Goal: Find specific page/section: Find specific page/section

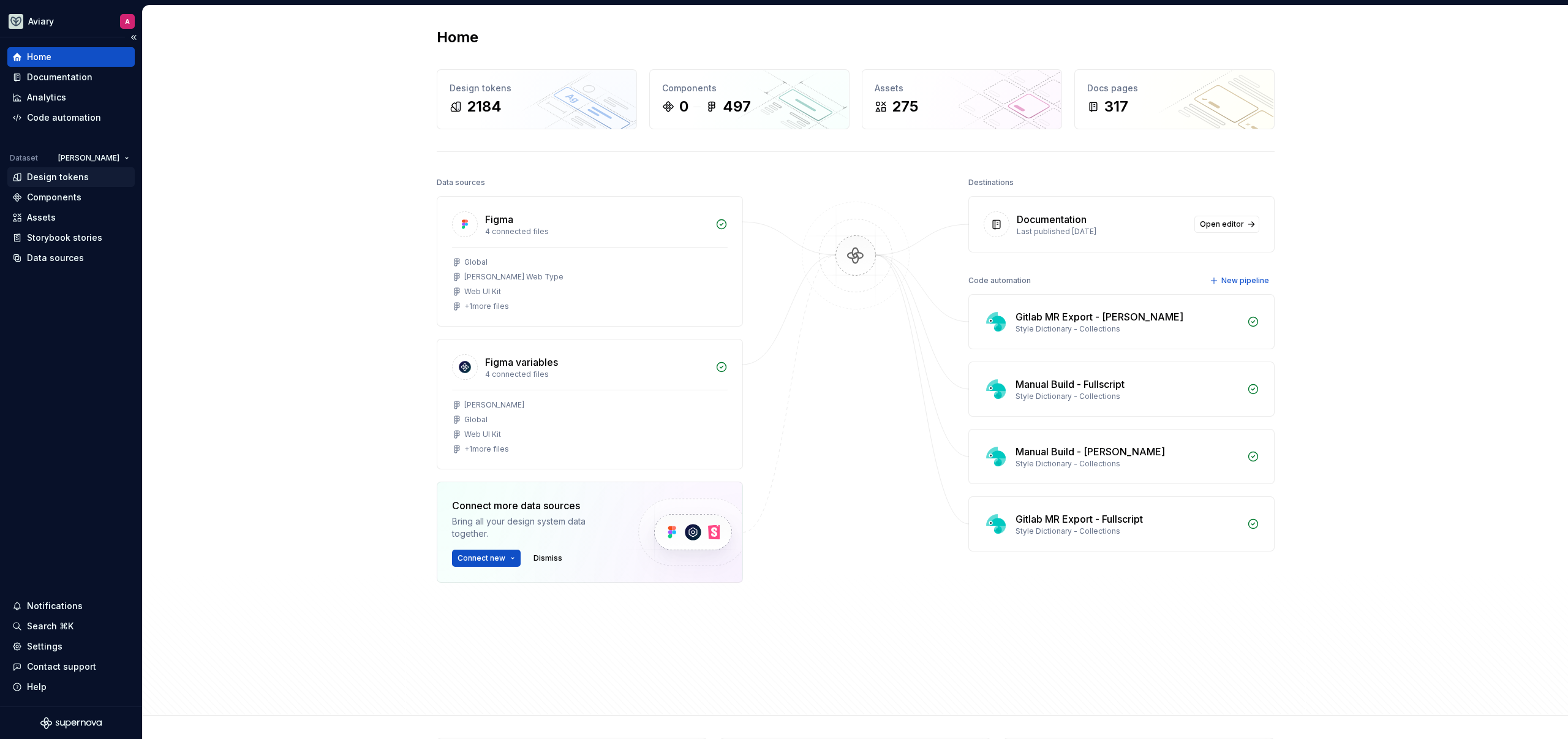
click at [67, 175] on div "Design tokens" at bounding box center [58, 177] width 62 height 12
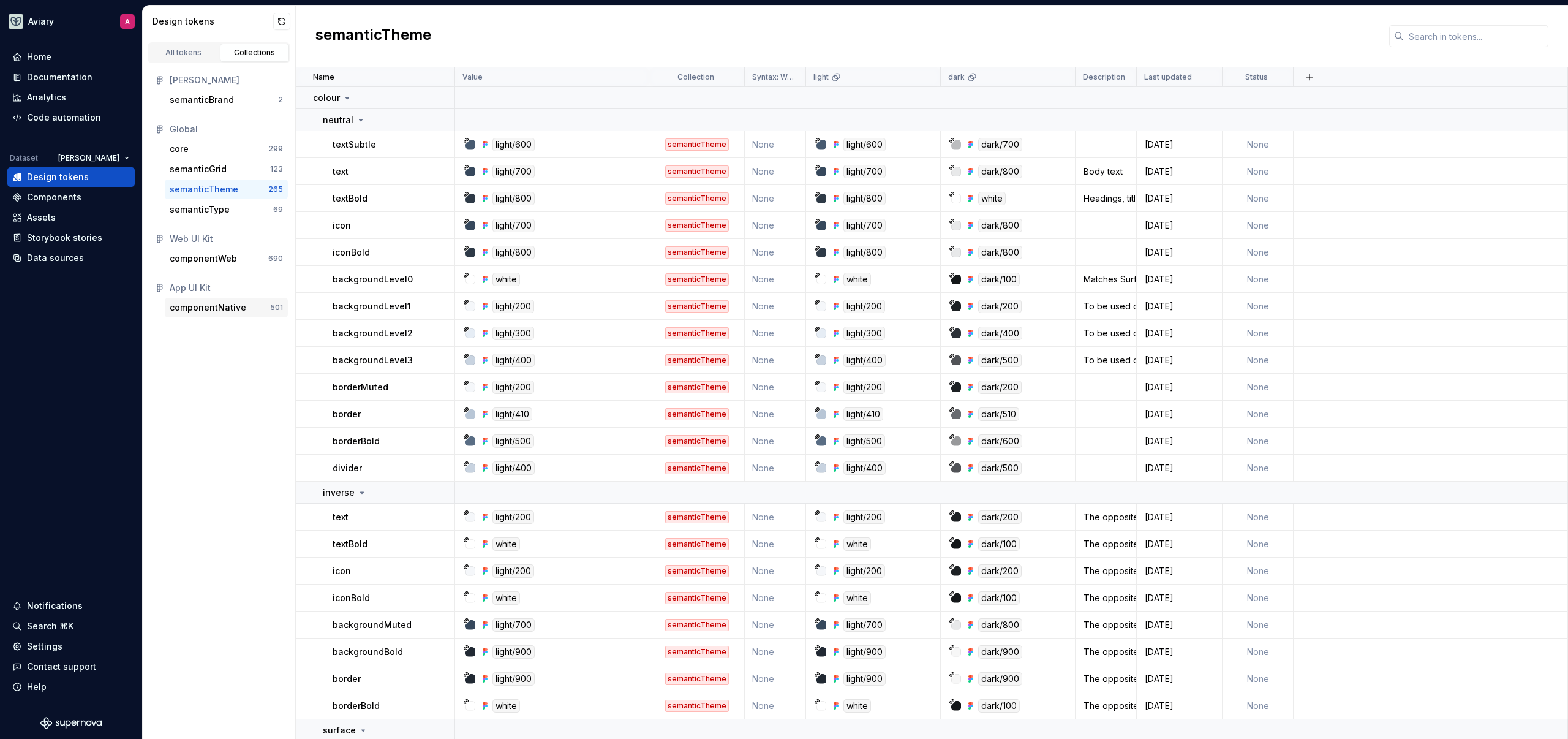
click at [212, 309] on div "componentNative" at bounding box center [208, 308] width 76 height 12
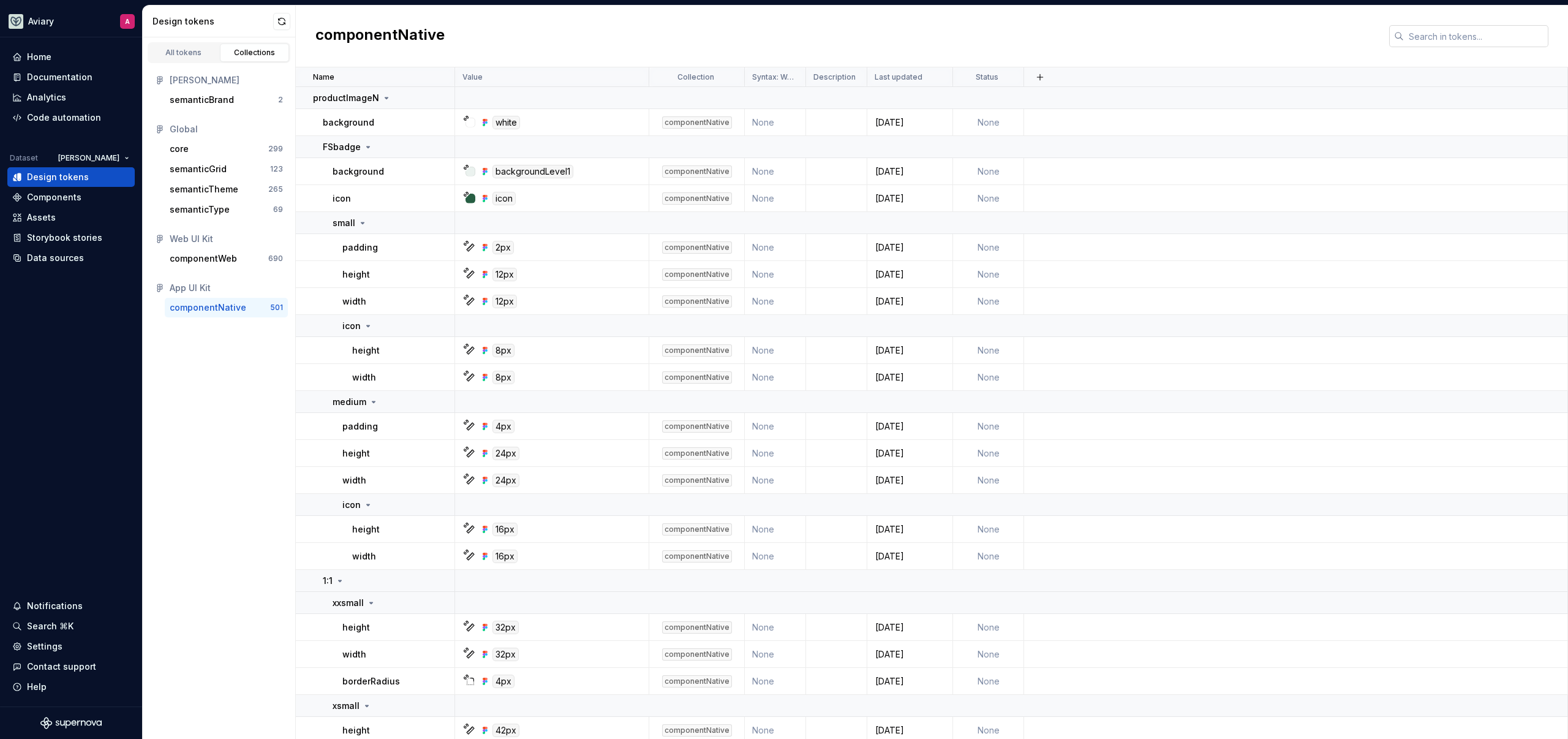
click at [1455, 41] on input "text" at bounding box center [1476, 36] width 144 height 22
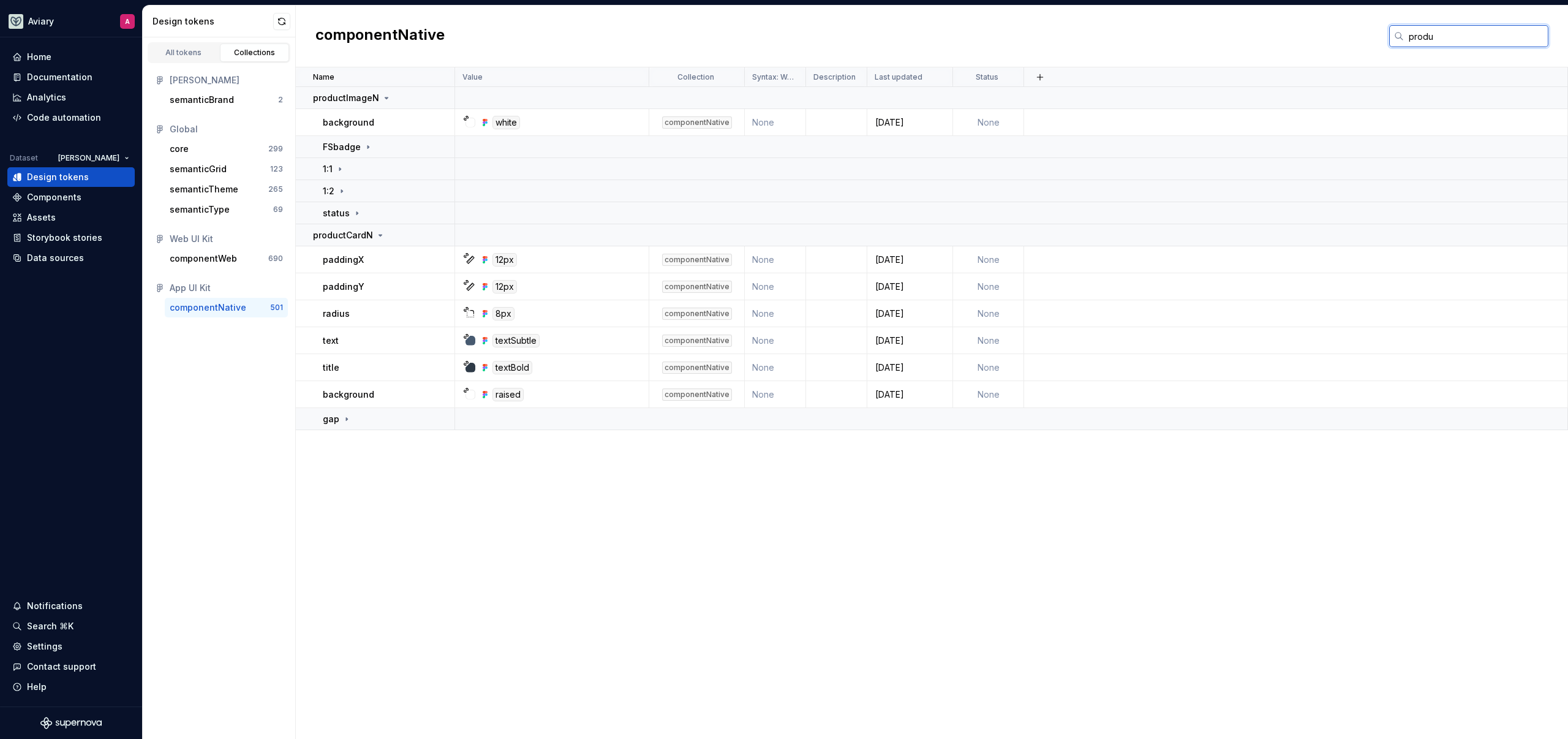
type input "produ"
click at [221, 362] on div "All tokens Collections [PERSON_NAME] semanticBrand 2 Global core 299 semanticGr…" at bounding box center [219, 388] width 153 height 702
click at [324, 170] on p "1:1" at bounding box center [328, 169] width 10 height 12
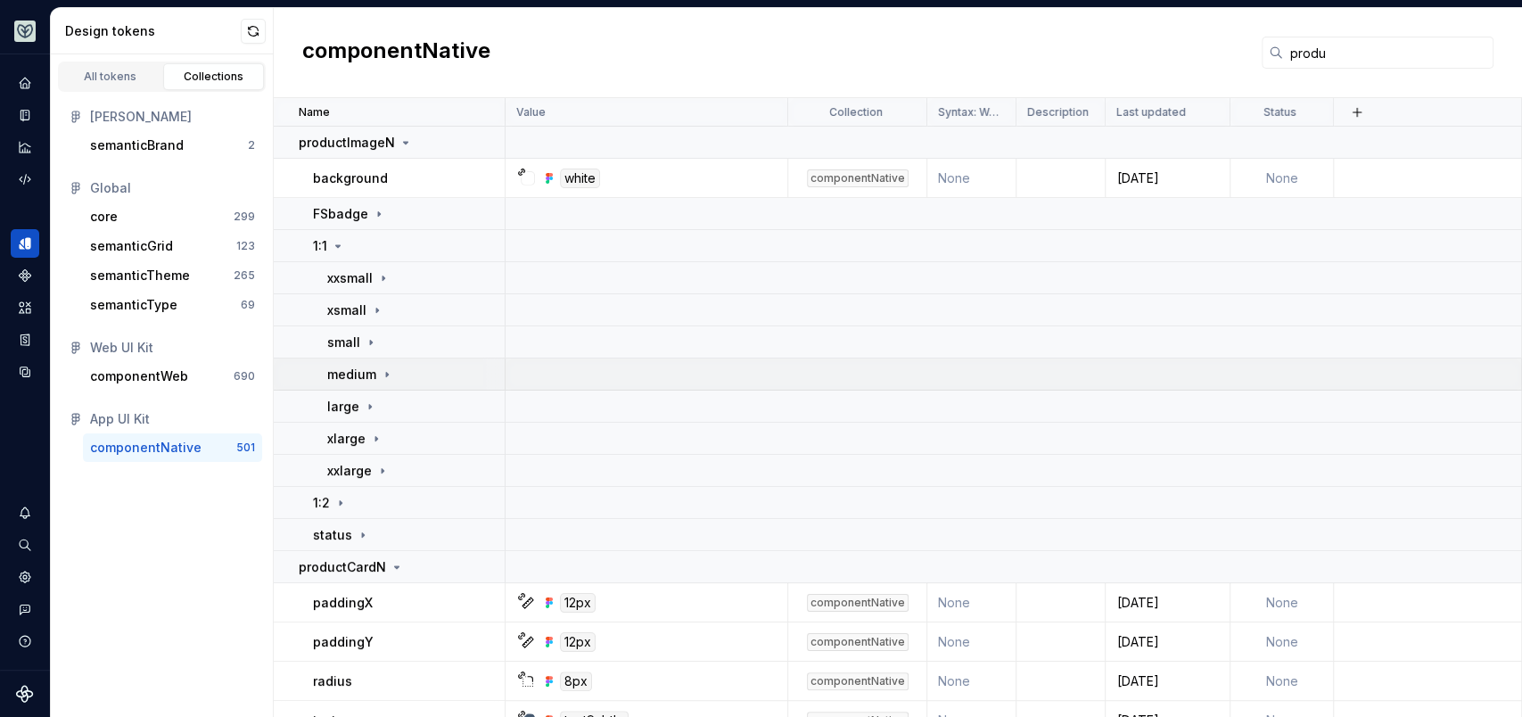
click at [414, 367] on div "medium" at bounding box center [415, 374] width 176 height 18
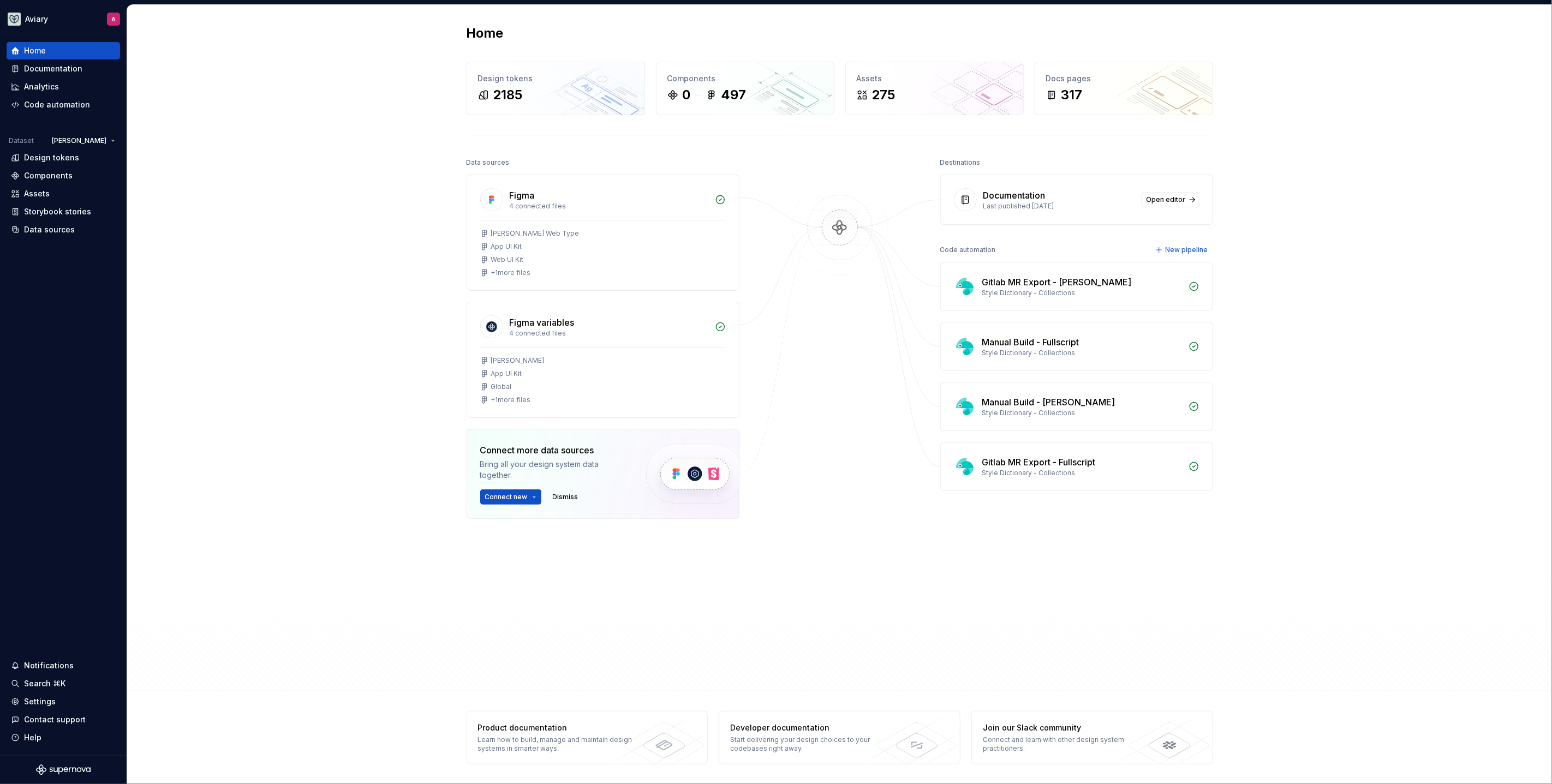
click at [339, 168] on div "Home Design tokens 2185 Components 0 497 Assets 275 Docs pages 317 Data sources…" at bounding box center [839, 348] width 1425 height 686
click at [76, 157] on div "Design tokens" at bounding box center [63, 158] width 105 height 11
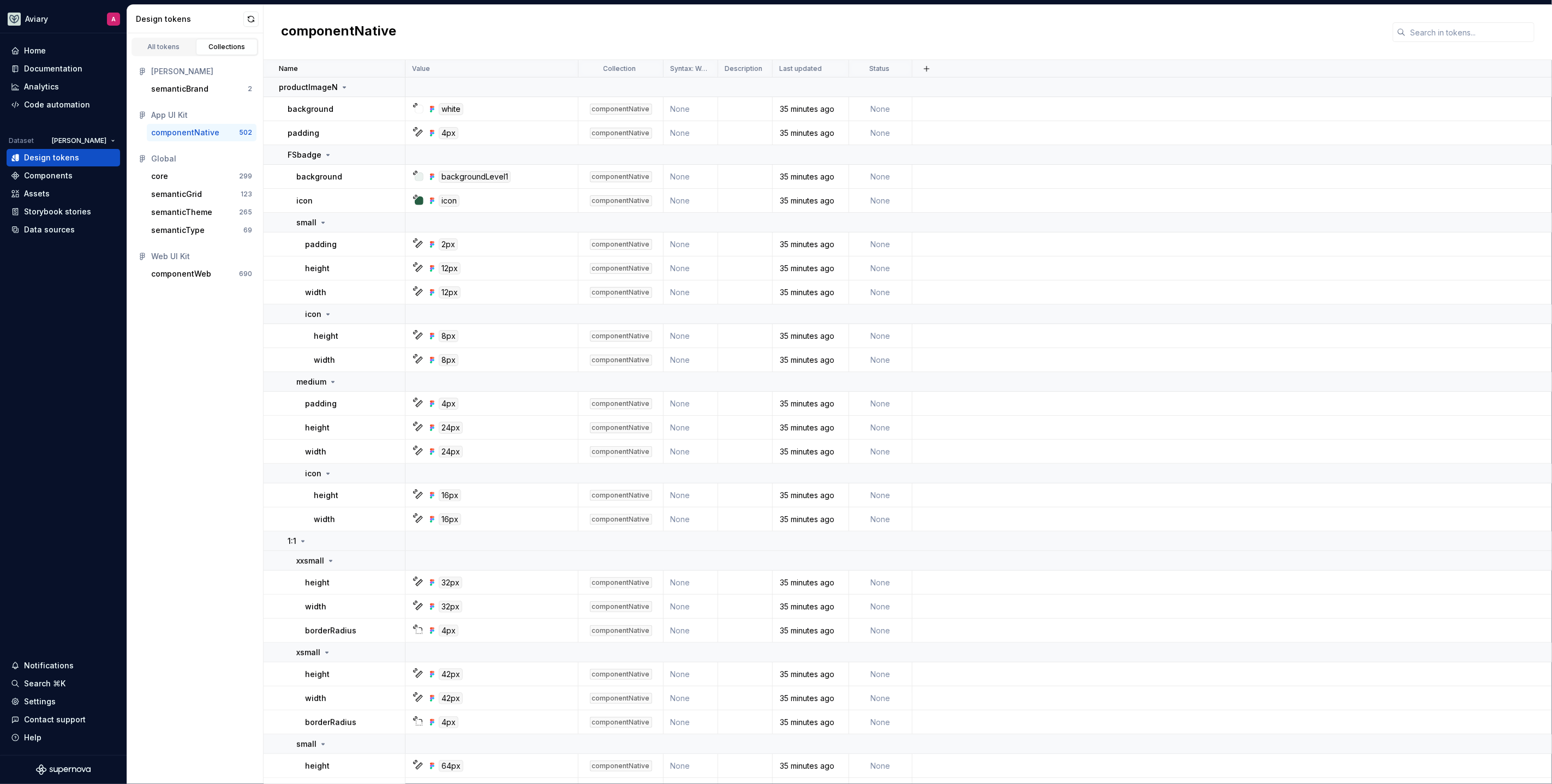
click at [1401, 34] on icon at bounding box center [1401, 32] width 9 height 9
click at [1414, 32] on input "text" at bounding box center [1470, 32] width 129 height 20
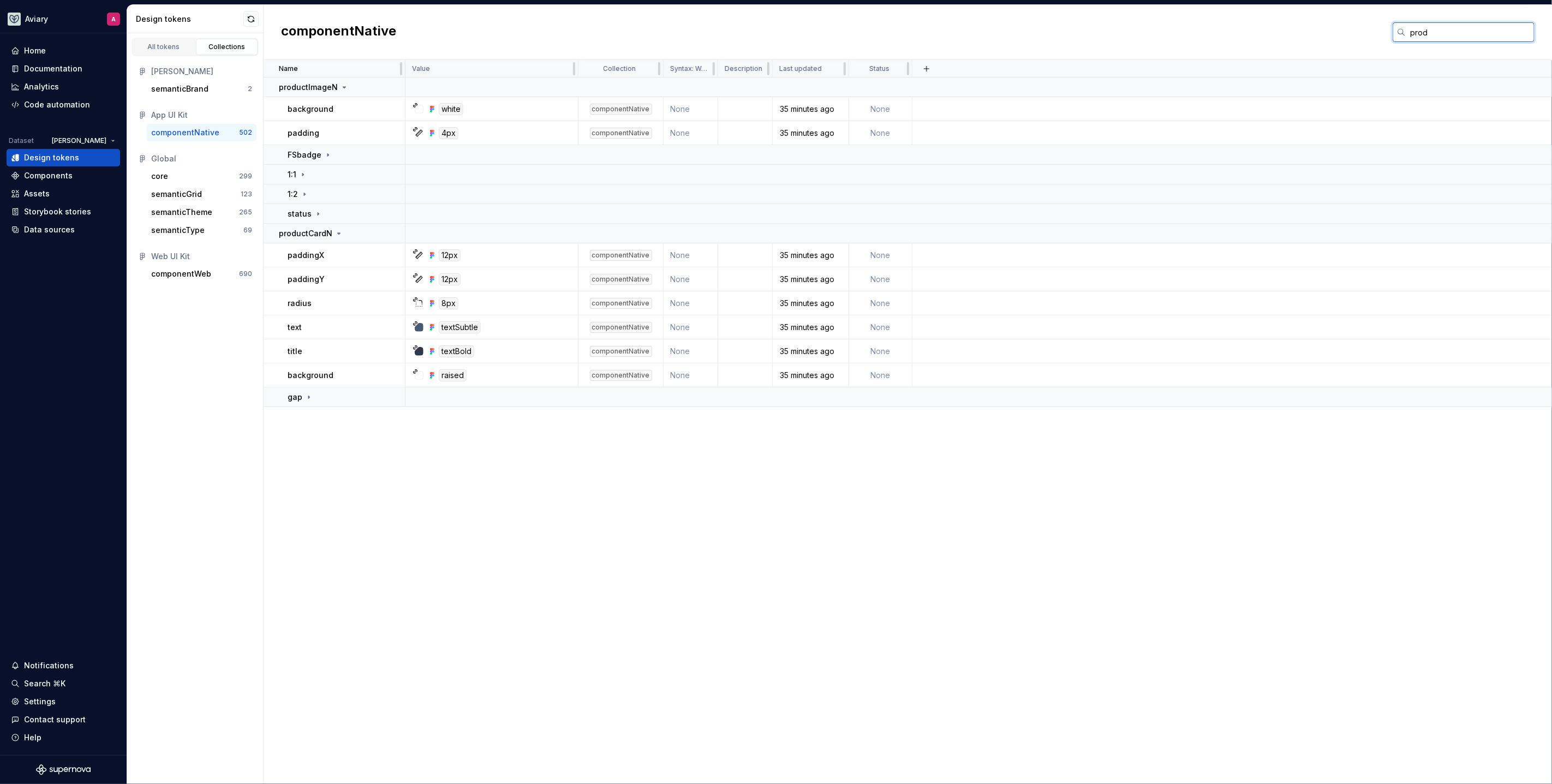
type input "productImage"
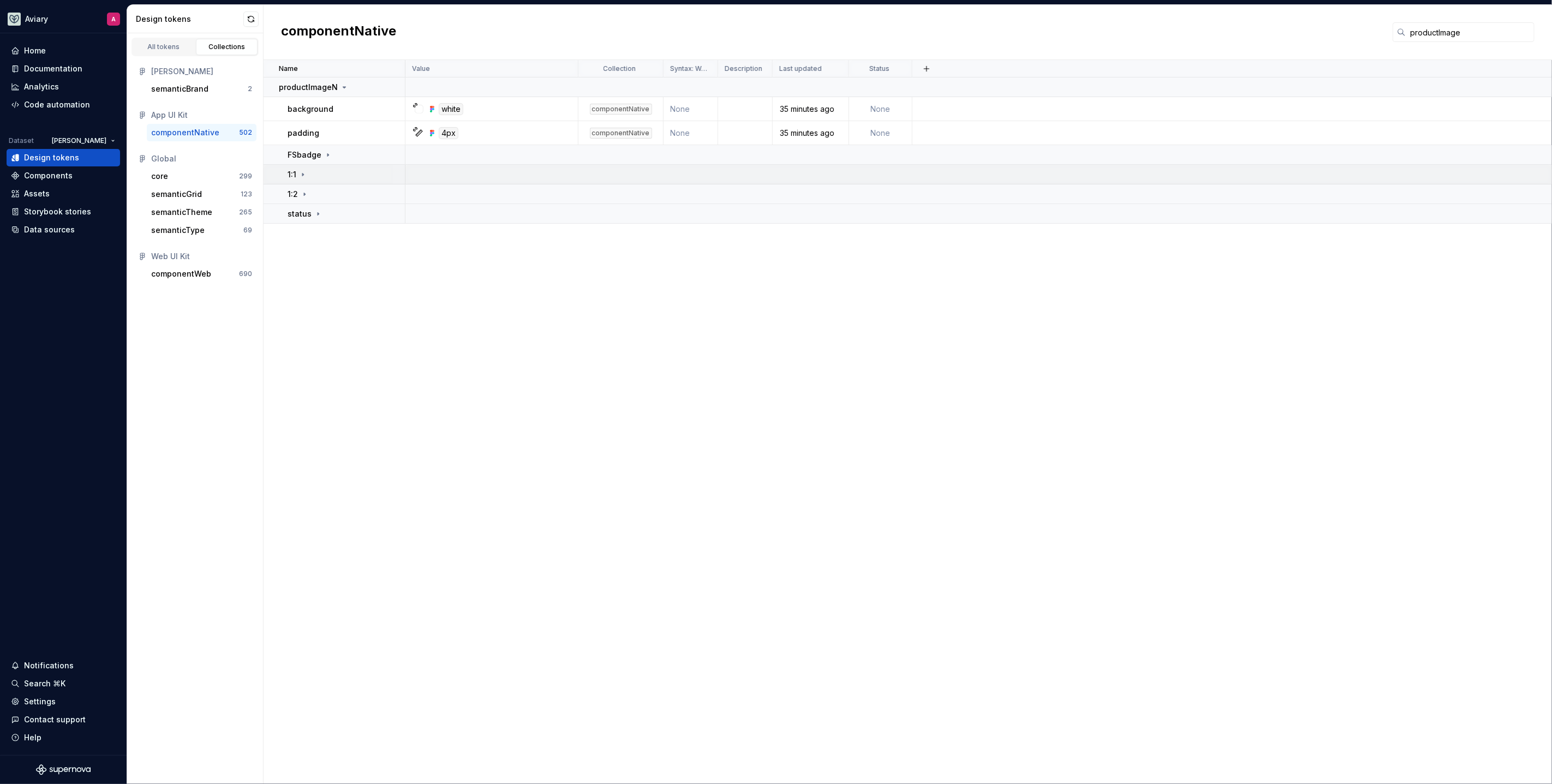
click at [300, 172] on icon at bounding box center [303, 174] width 9 height 9
click at [178, 339] on div "All tokens Collections Emerson semanticBrand 2 App UI Kit componentNative 502 G…" at bounding box center [195, 408] width 137 height 750
